Goal: Task Accomplishment & Management: Manage account settings

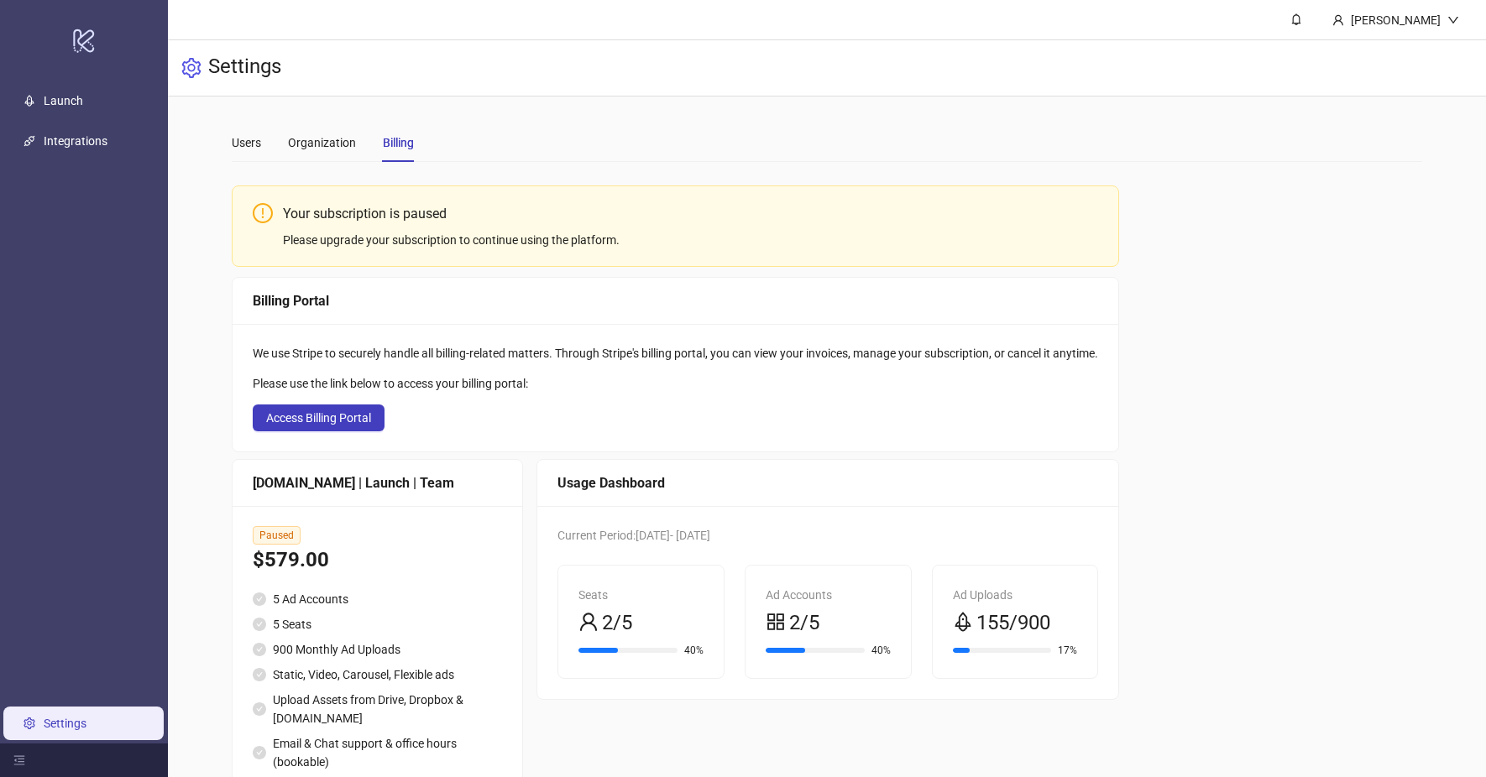
click at [348, 371] on div "We use Stripe to securely handle all billing-related matters. Through Stripe's …" at bounding box center [676, 388] width 886 height 128
click at [334, 413] on span "Access Billing Portal" at bounding box center [318, 417] width 105 height 13
click at [228, 146] on main "Users Organization Billing Your subscription is paused Please upgrade your subs…" at bounding box center [826, 468] width 1216 height 743
click at [262, 153] on div "Users Organization Billing" at bounding box center [323, 142] width 182 height 39
click at [257, 149] on div "Users" at bounding box center [246, 142] width 29 height 18
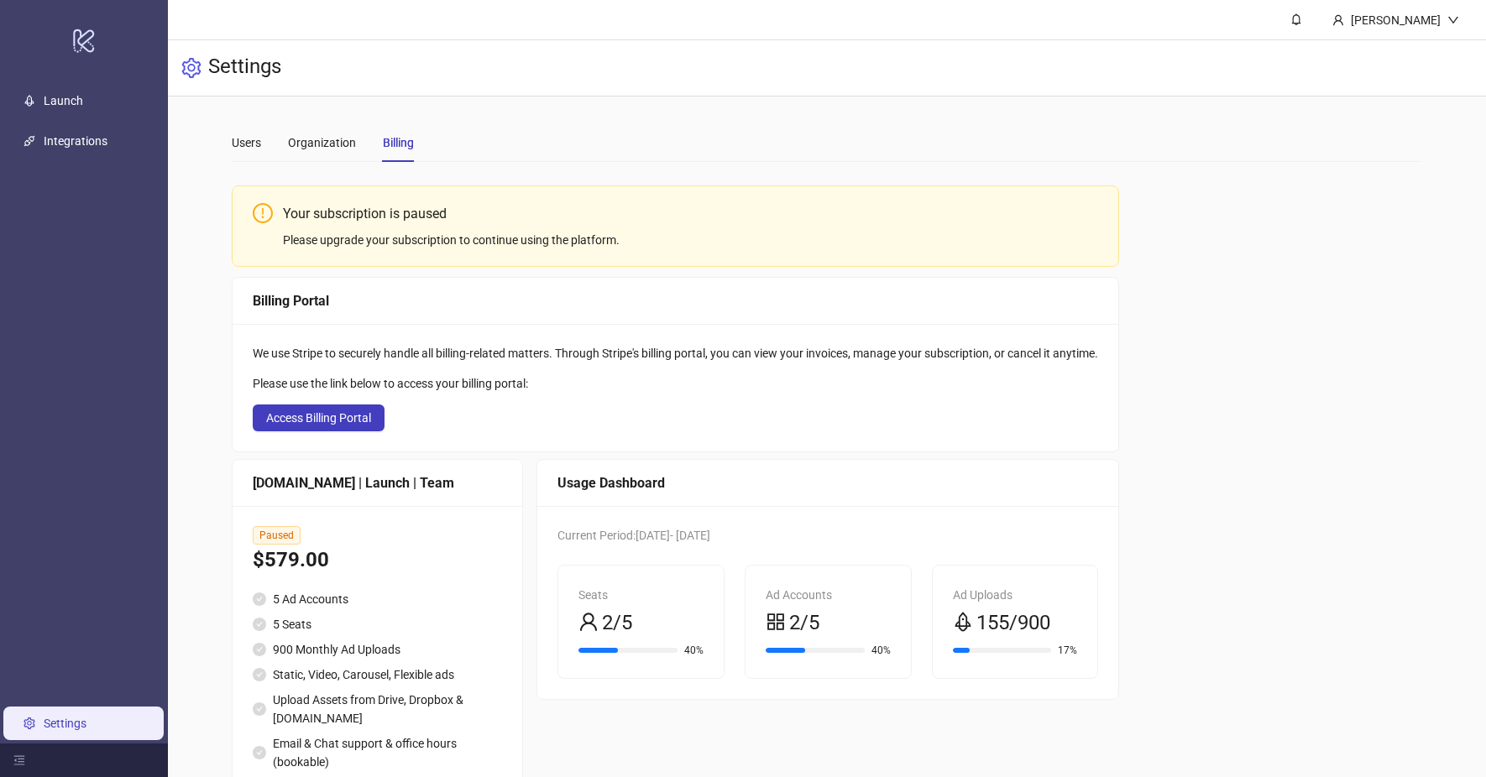
click at [383, 137] on div "Billing" at bounding box center [398, 142] width 31 height 18
click at [321, 430] on button "Access Billing Portal" at bounding box center [319, 418] width 132 height 27
click at [222, 146] on main "Users Organization Billing Your subscription is paused Please upgrade your subs…" at bounding box center [826, 468] width 1216 height 743
click at [337, 414] on span "Access Billing Portal" at bounding box center [318, 417] width 105 height 13
